Goal: Transaction & Acquisition: Subscribe to service/newsletter

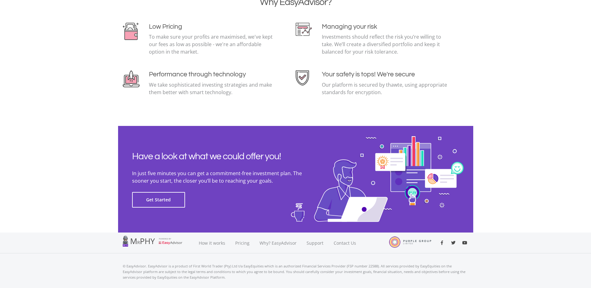
scroll to position [1350, 0]
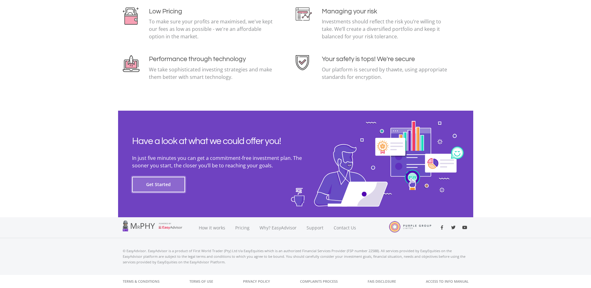
click at [161, 178] on button "Get Started" at bounding box center [158, 185] width 53 height 16
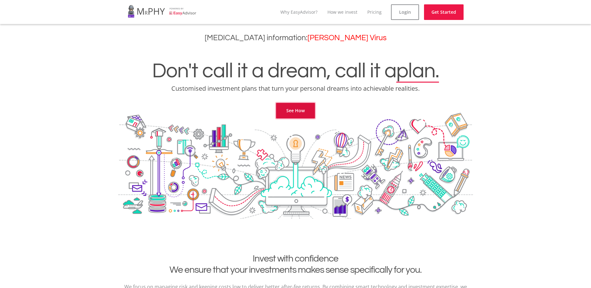
click at [302, 106] on link "See How" at bounding box center [295, 111] width 39 height 16
click at [370, 12] on link "Pricing" at bounding box center [374, 12] width 14 height 6
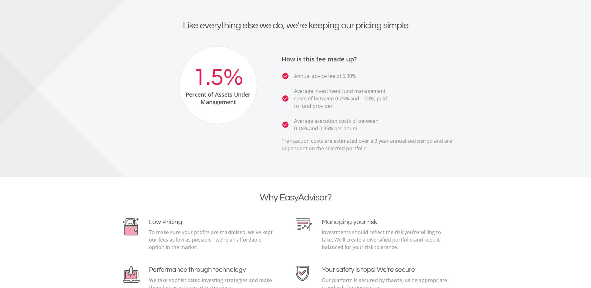
scroll to position [1350, 0]
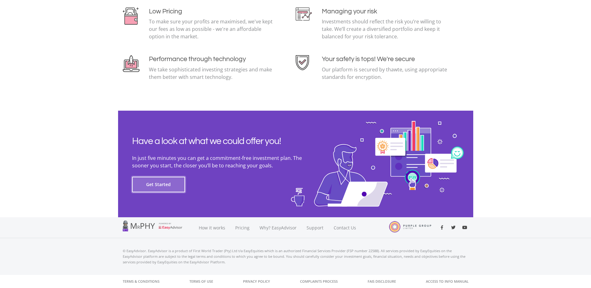
click at [170, 180] on button "Get Started" at bounding box center [158, 185] width 53 height 16
